Goal: Information Seeking & Learning: Check status

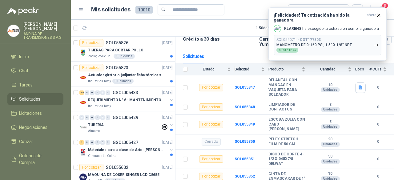
scroll to position [59, 0]
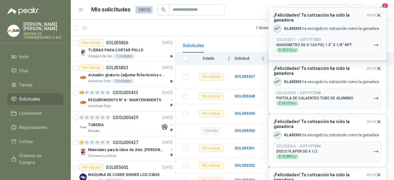
click at [331, 35] on button "SOL055071 → COT177303 MANOMETRO DE 0-160 PSI, 1.5" X 1/8" NPT $ 90.316 ,24" at bounding box center [328, 45] width 108 height 21
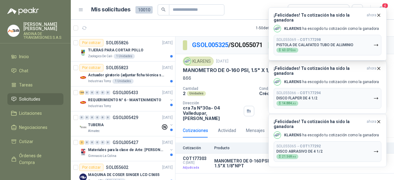
click at [234, 79] on p "866" at bounding box center [285, 78] width 204 height 7
click at [233, 83] on div "KLARENS [DATE] MANOMETRO DE 0-160 PSI, 1.5" X 1/8" NPT 866 Cantidad 2 Unidades …" at bounding box center [285, 89] width 204 height 64
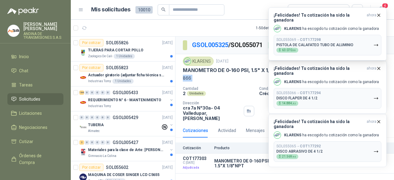
click at [233, 83] on div "KLARENS [DATE] MANOMETRO DE 0-160 PSI, 1.5" X 1/8" NPT 866 Cantidad 2 Unidades …" at bounding box center [285, 89] width 204 height 64
click at [233, 88] on p "Cantidad" at bounding box center [218, 89] width 71 height 4
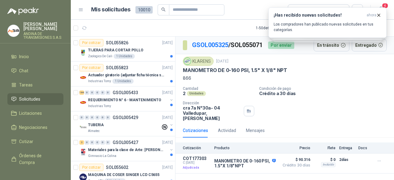
click at [218, 25] on article "1 - 50 de 6482 Asignado a mi No Leídos" at bounding box center [232, 28] width 323 height 17
